Goal: Information Seeking & Learning: Check status

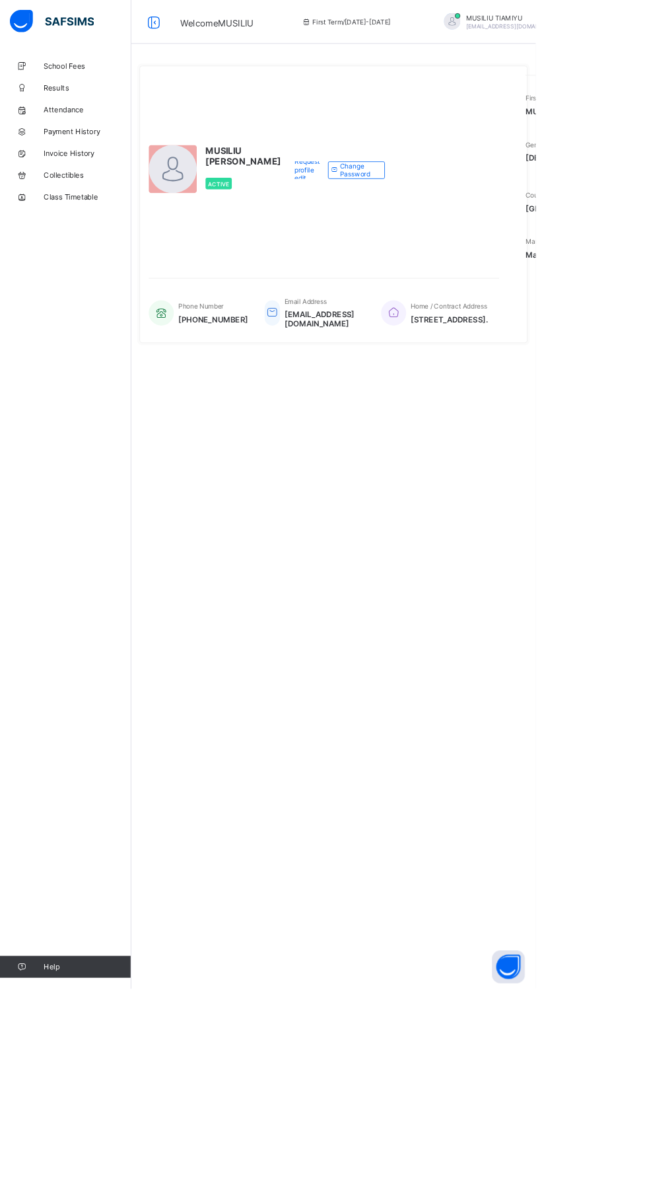
click at [229, 204] on div at bounding box center [209, 204] width 58 height 58
click at [205, 198] on div at bounding box center [209, 204] width 58 height 58
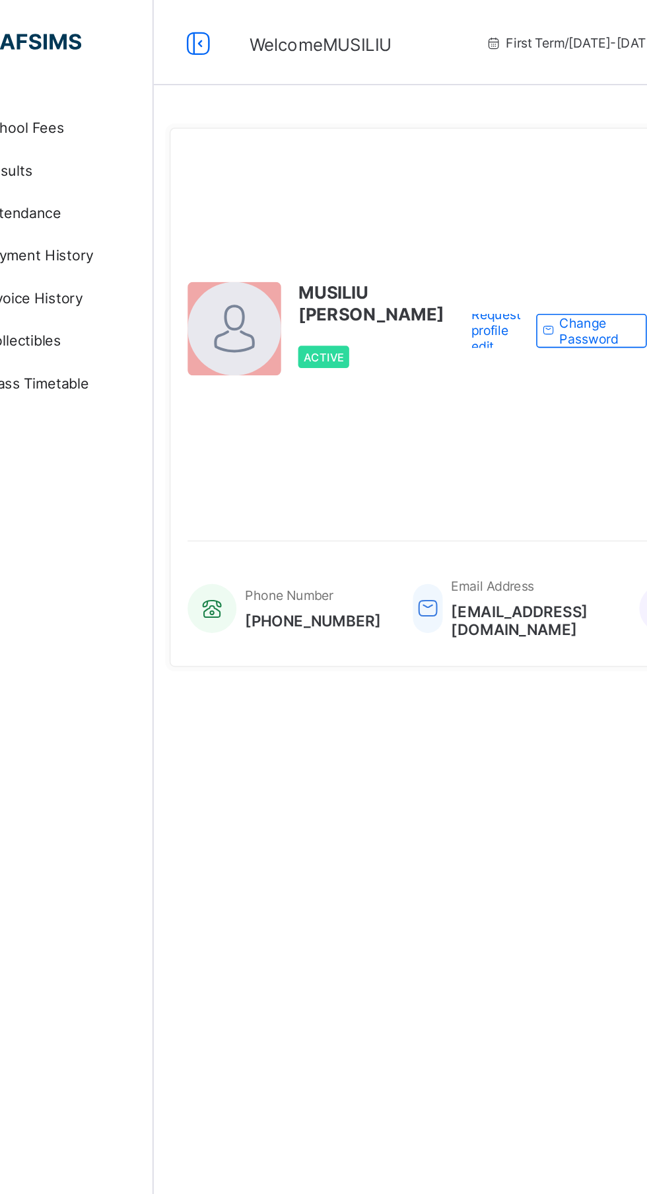
click at [268, 222] on div "Active" at bounding box center [293, 221] width 91 height 27
click at [268, 223] on div "Active" at bounding box center [293, 221] width 91 height 27
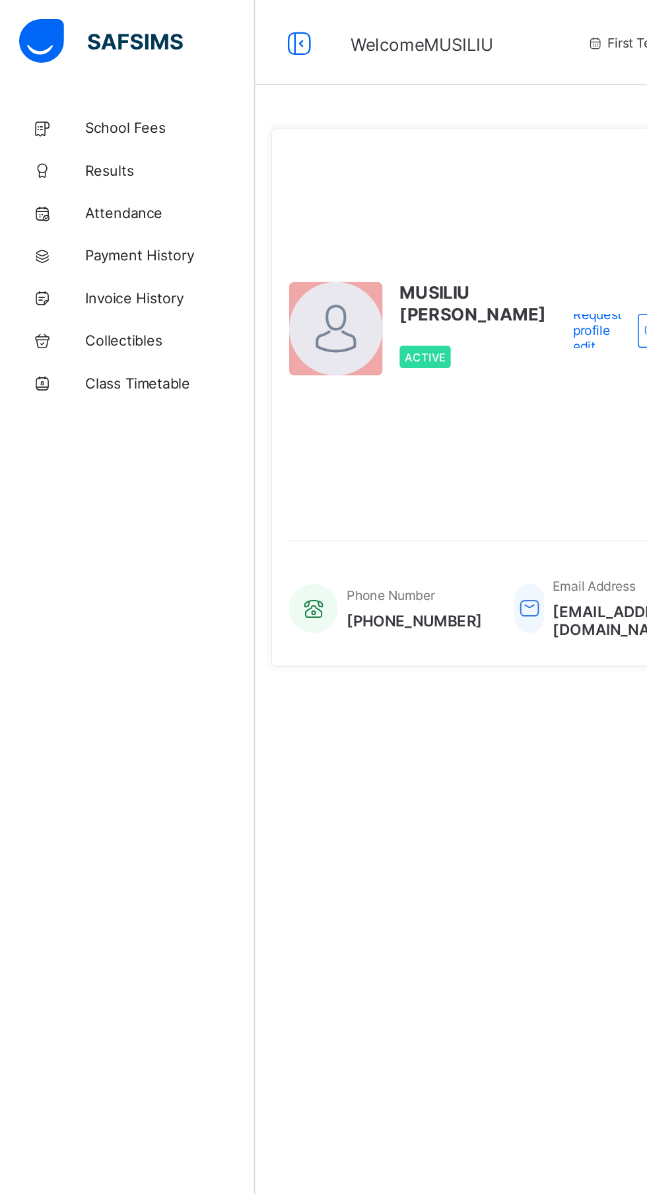
click at [63, 100] on span "Results" at bounding box center [106, 105] width 106 height 11
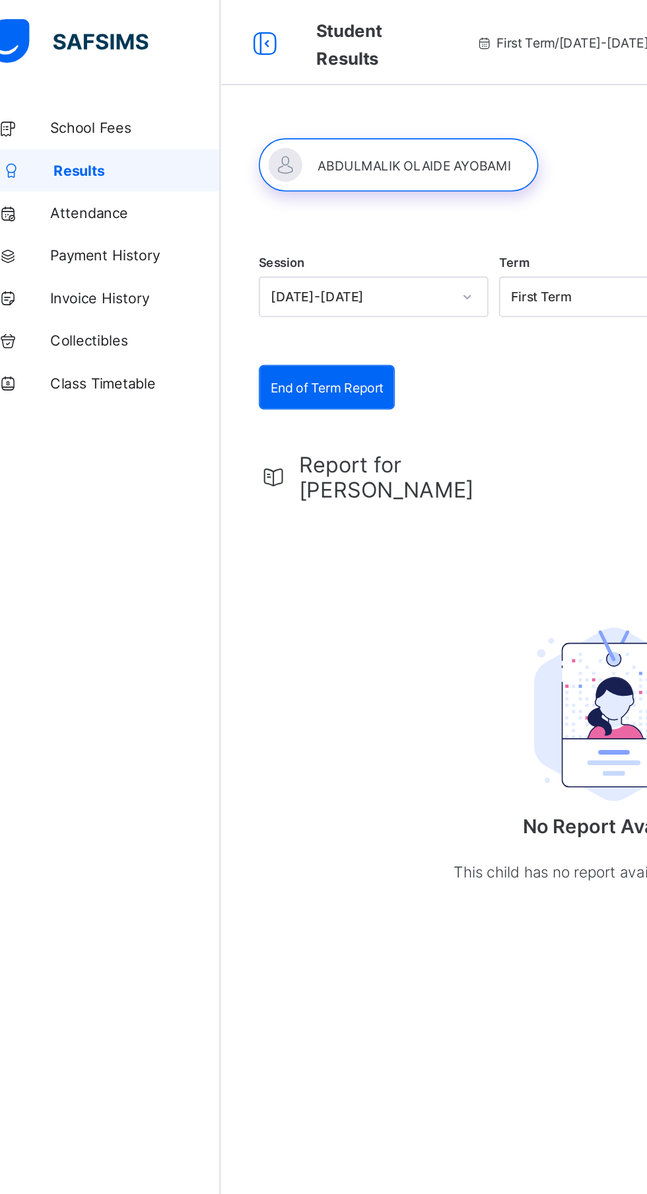
click at [68, 130] on span "Attendance" at bounding box center [106, 132] width 106 height 11
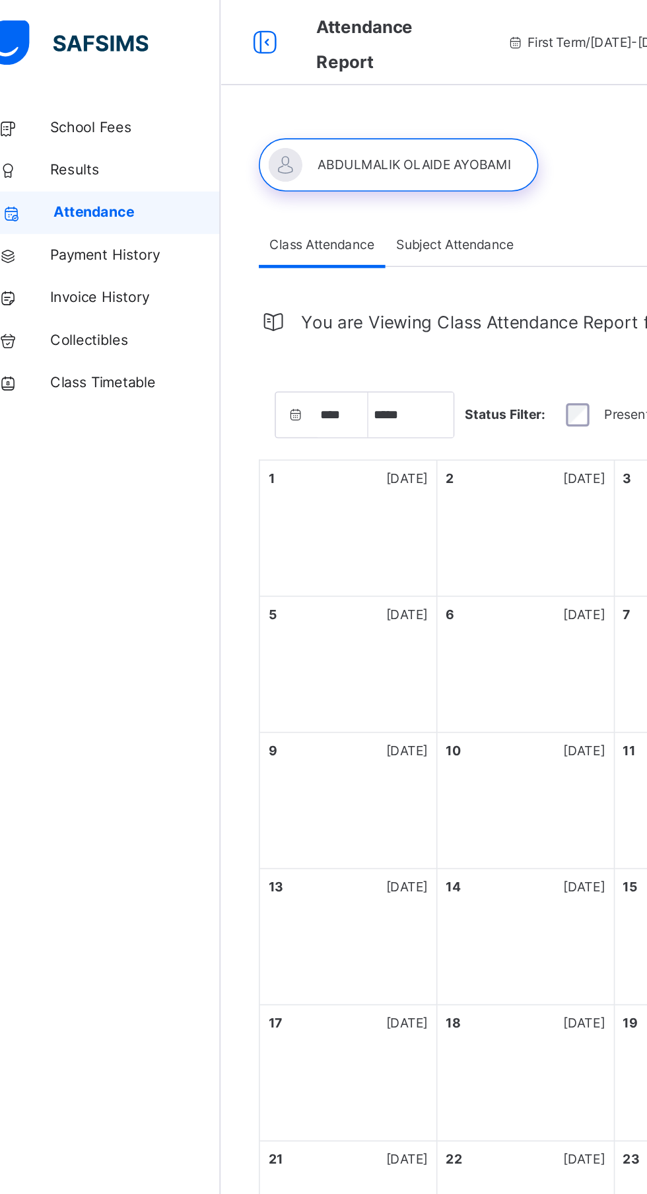
select select "****"
select select "*"
click at [64, 227] on link "Class Timetable" at bounding box center [79, 238] width 159 height 26
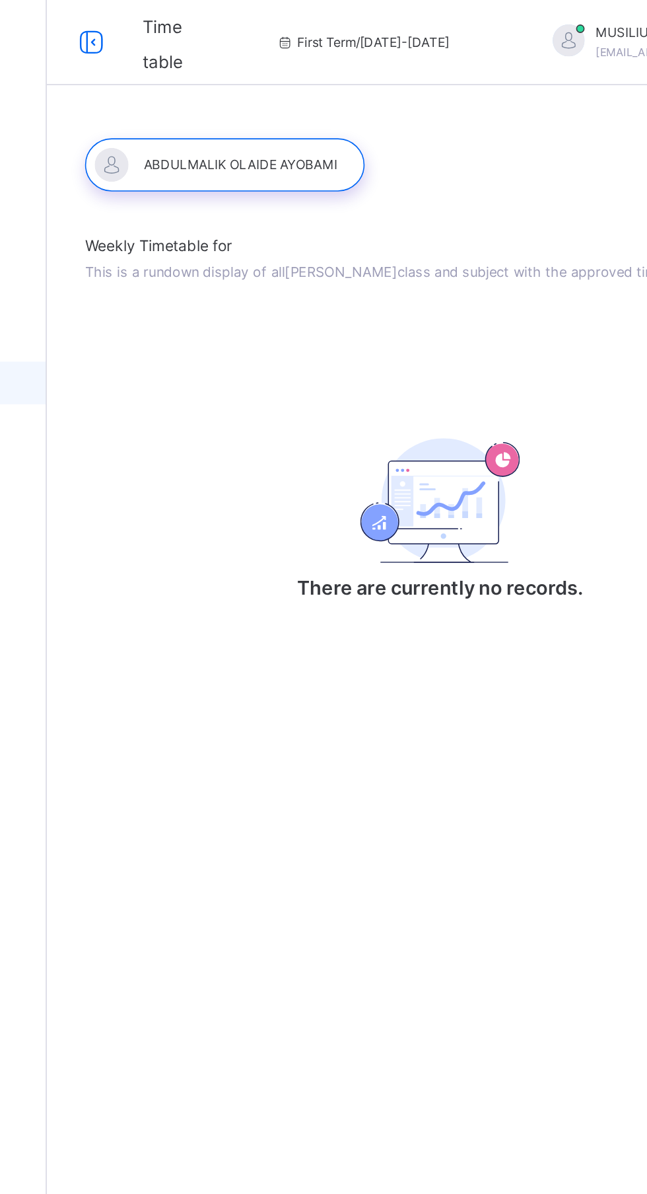
click at [219, 145] on span "Weekly Timetable for" at bounding box center [402, 152] width 441 height 14
click at [209, 149] on span "Weekly Timetable for" at bounding box center [402, 152] width 441 height 14
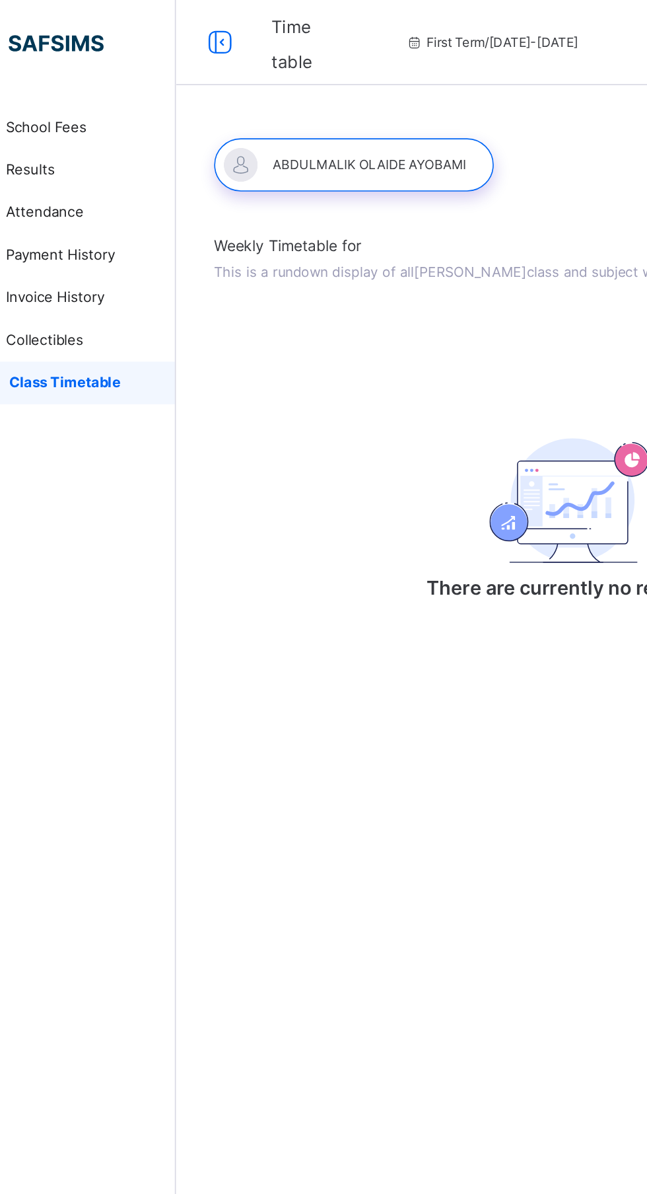
click at [207, 161] on span at bounding box center [402, 160] width 441 height 3
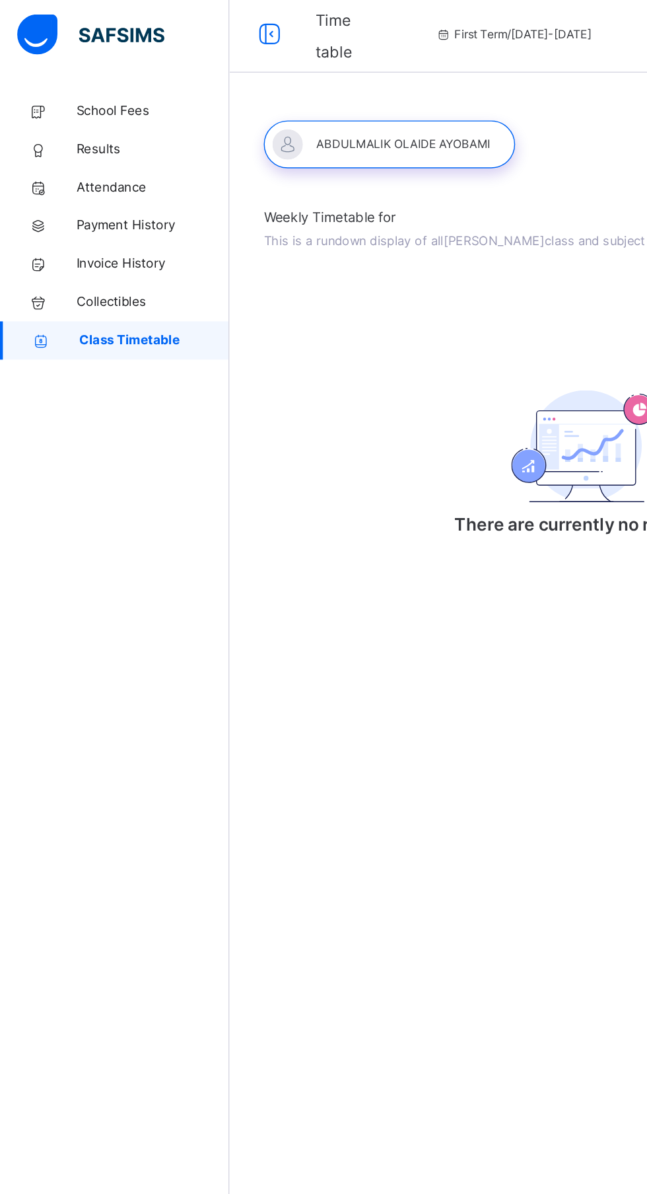
click at [73, 81] on span "School Fees" at bounding box center [106, 79] width 106 height 13
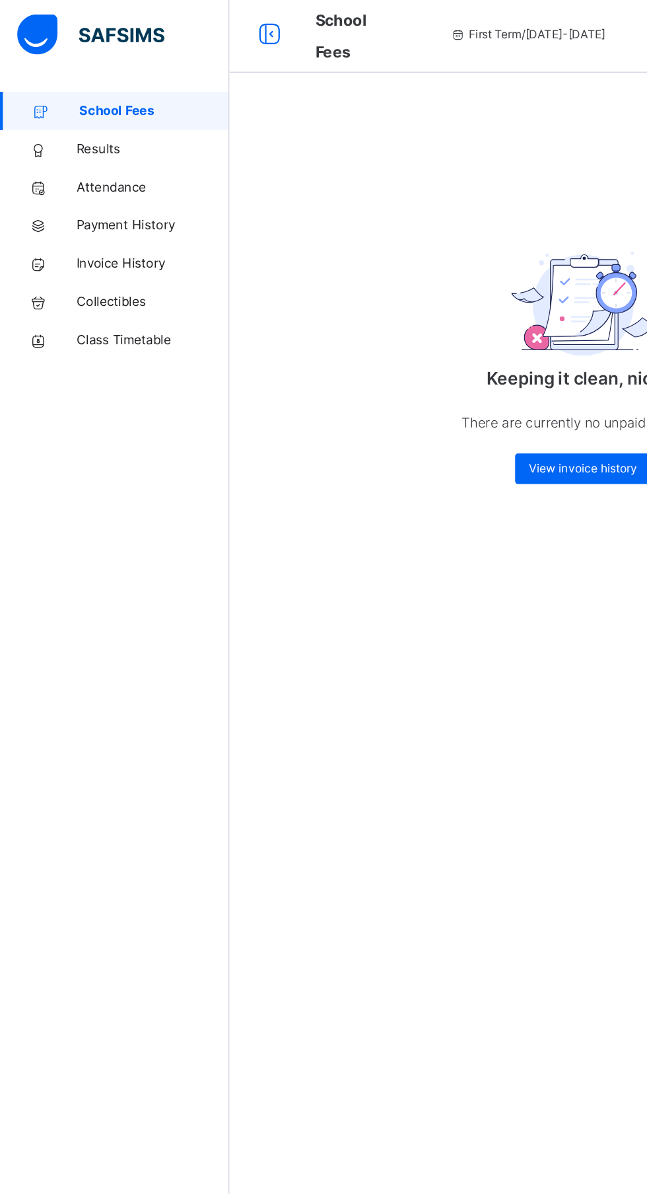
click at [41, 106] on icon at bounding box center [26, 106] width 53 height 10
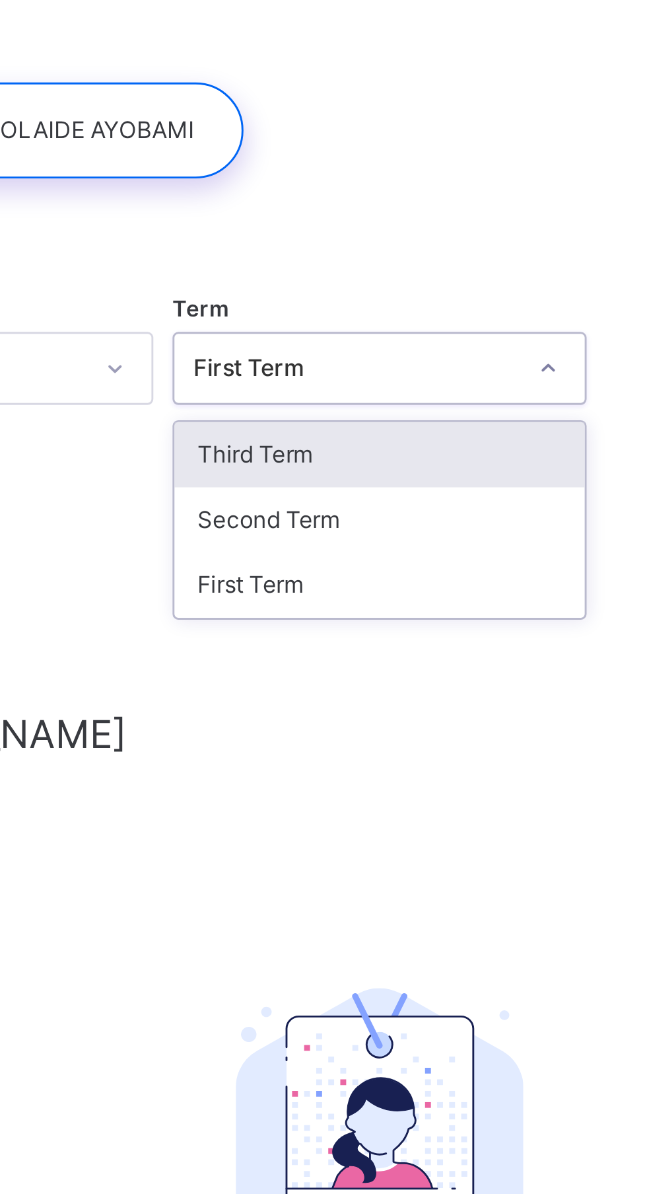
click at [355, 235] on div "Second Term" at bounding box center [402, 236] width 141 height 22
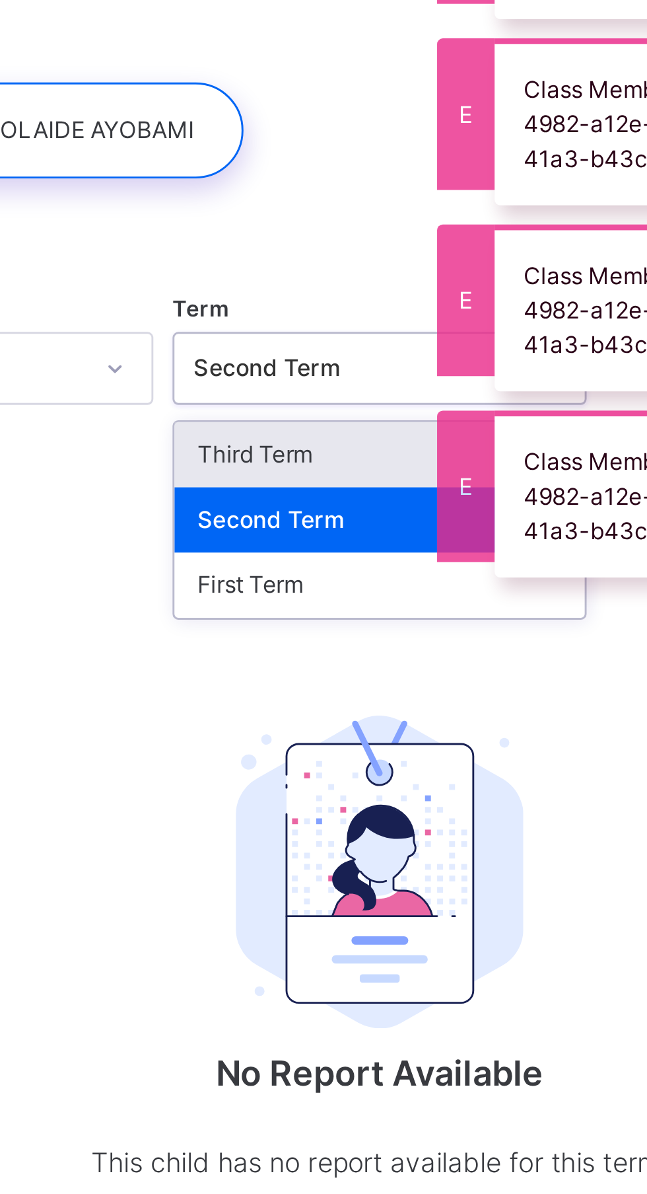
click at [360, 248] on div "First Term" at bounding box center [402, 259] width 141 height 22
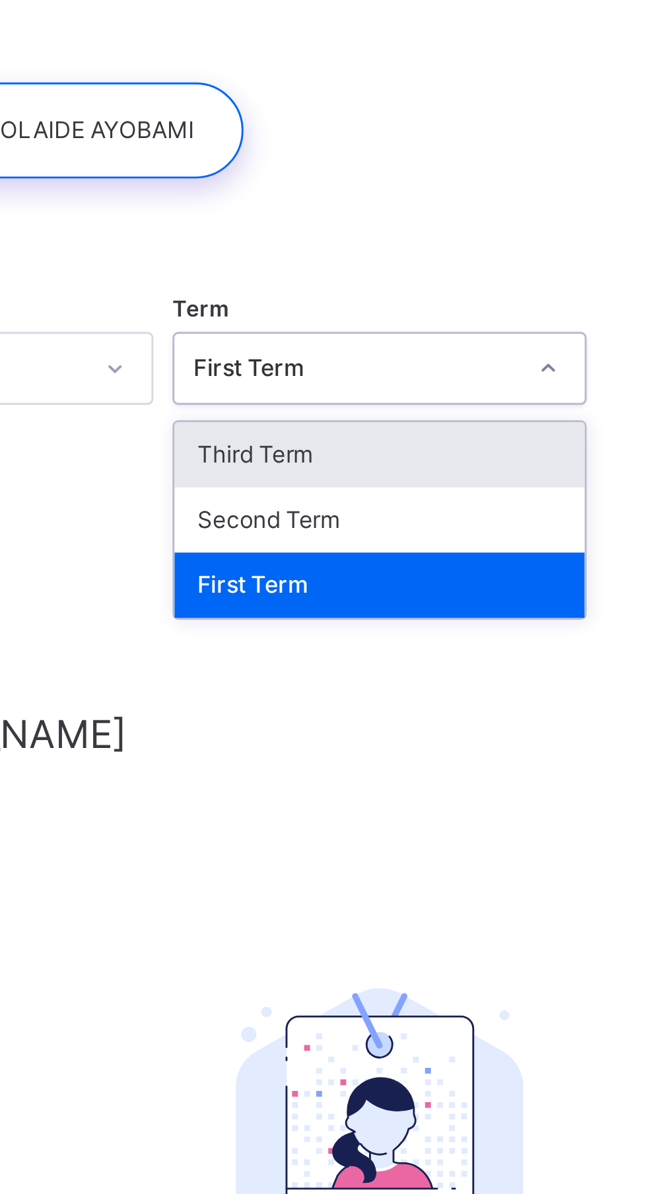
click at [297, 214] on div "Session [DATE]-[DATE] Term option First Term, selected. option Third Term focus…" at bounding box center [402, 185] width 441 height 81
click at [351, 209] on div "Third Term" at bounding box center [402, 214] width 141 height 22
